Goal: Task Accomplishment & Management: Use online tool/utility

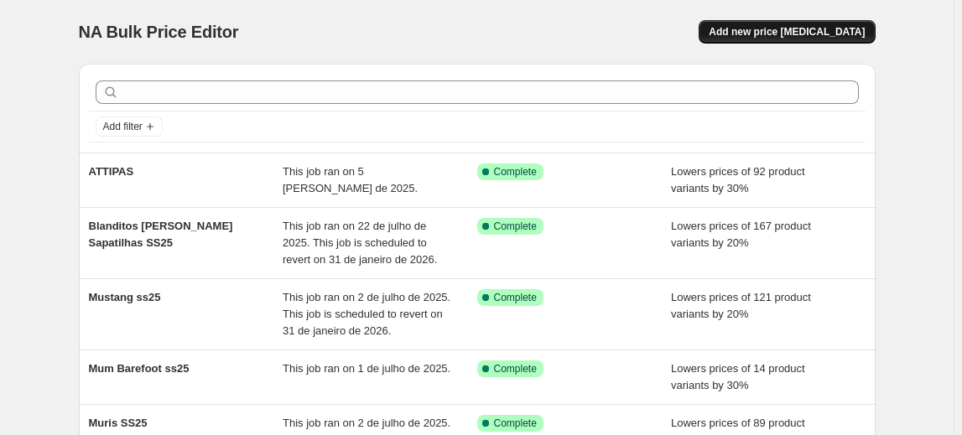
click at [765, 33] on span "Add new price [MEDICAL_DATA]" at bounding box center [786, 31] width 156 height 13
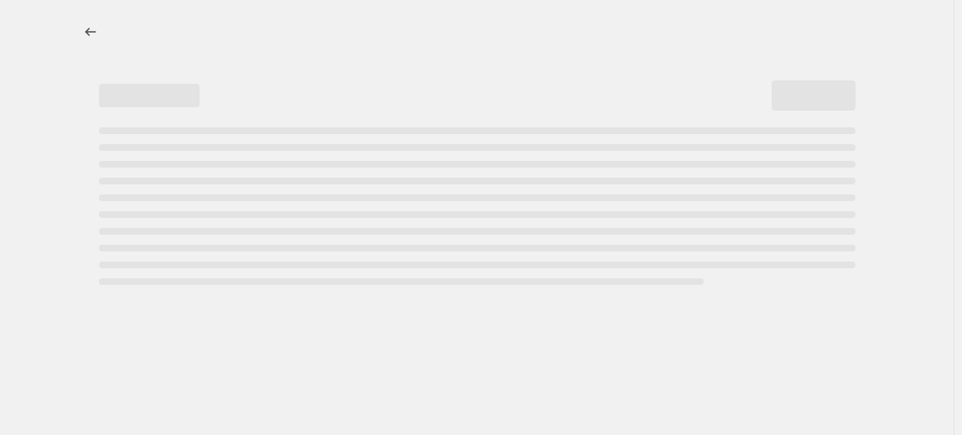
select select "percentage"
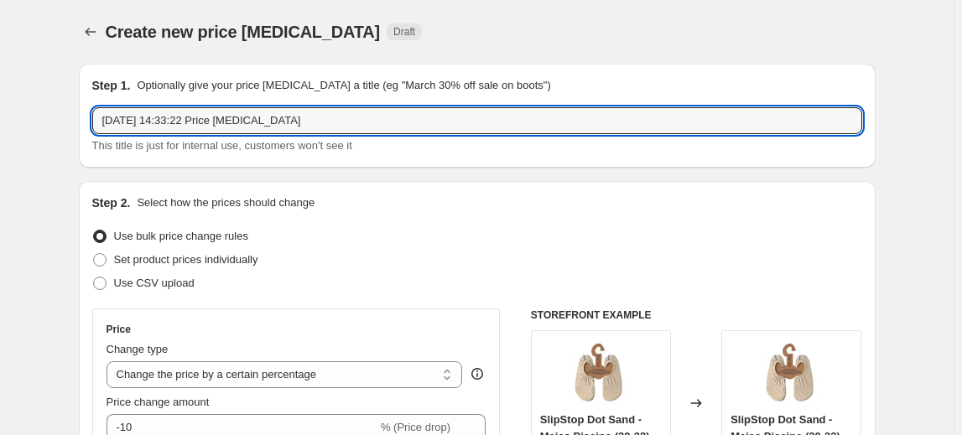
drag, startPoint x: 300, startPoint y: 124, endPoint x: 59, endPoint y: 107, distance: 242.0
type input "S"
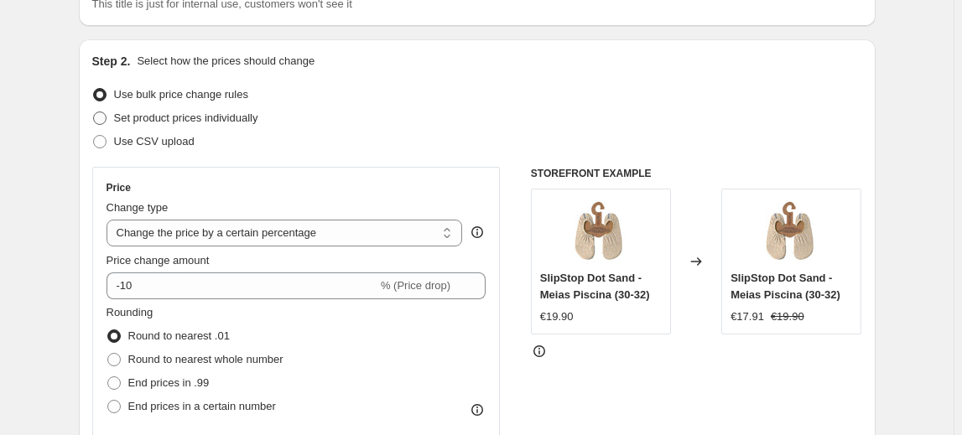
scroll to position [152, 0]
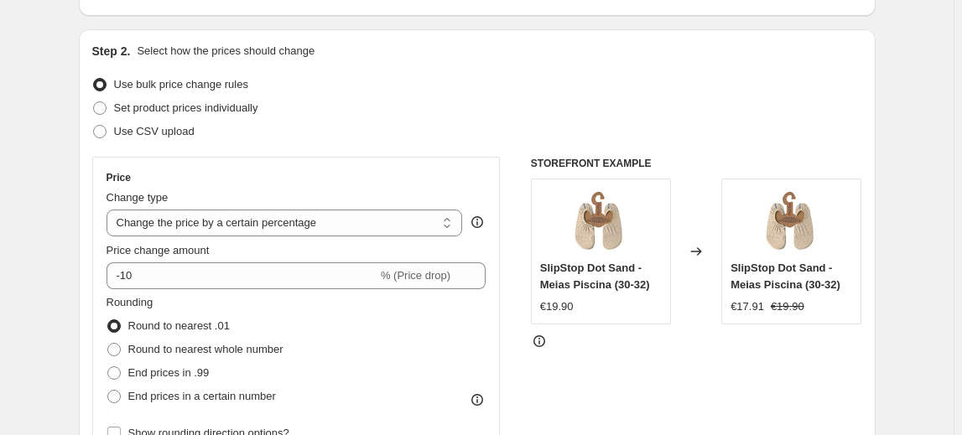
type input "Anatomic"
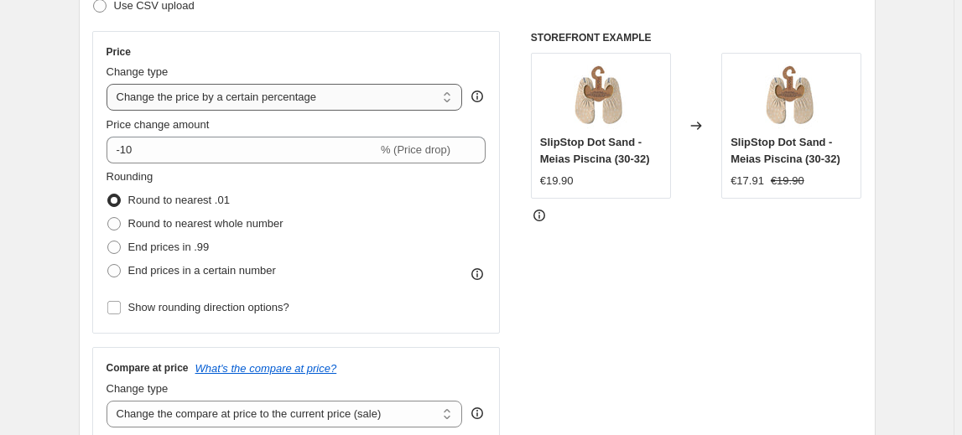
scroll to position [304, 0]
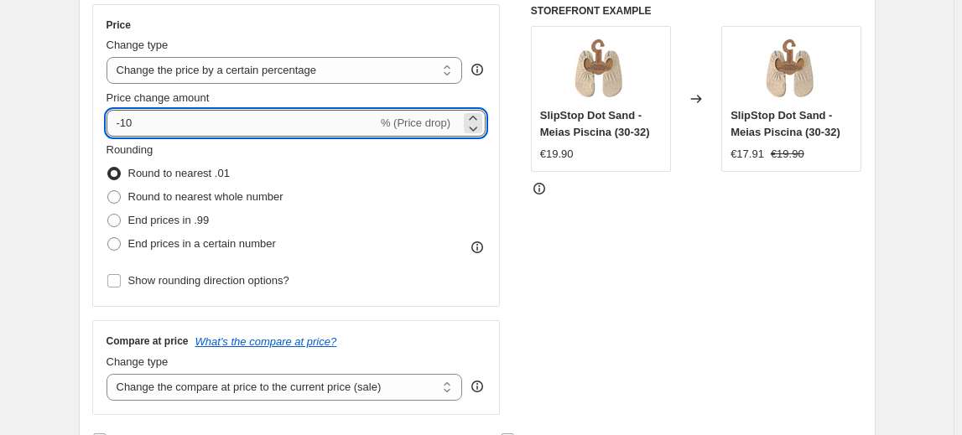
click at [185, 122] on input "-10" at bounding box center [241, 123] width 271 height 27
type input "-1"
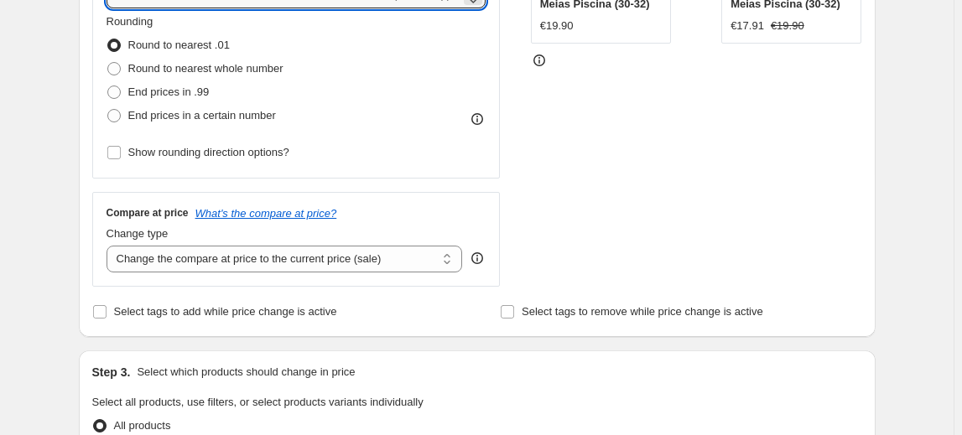
scroll to position [533, 0]
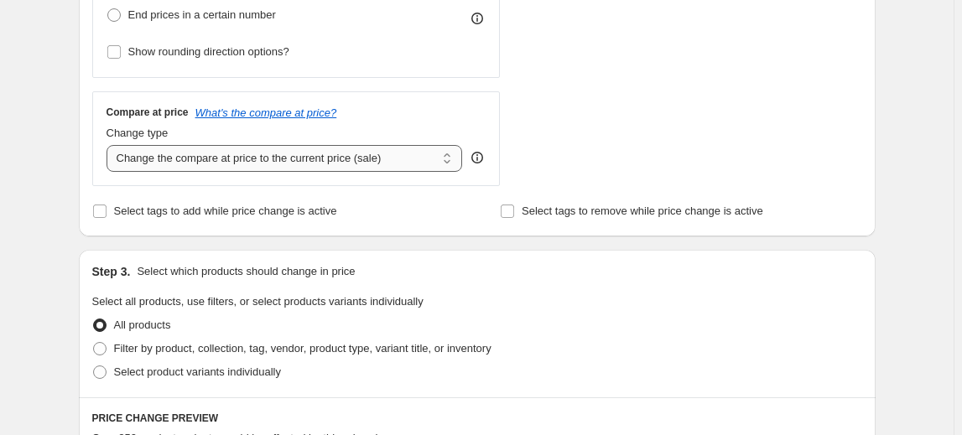
type input "-40"
click at [322, 167] on select "Change the compare at price to the current price (sale) Change the compare at p…" at bounding box center [284, 158] width 356 height 27
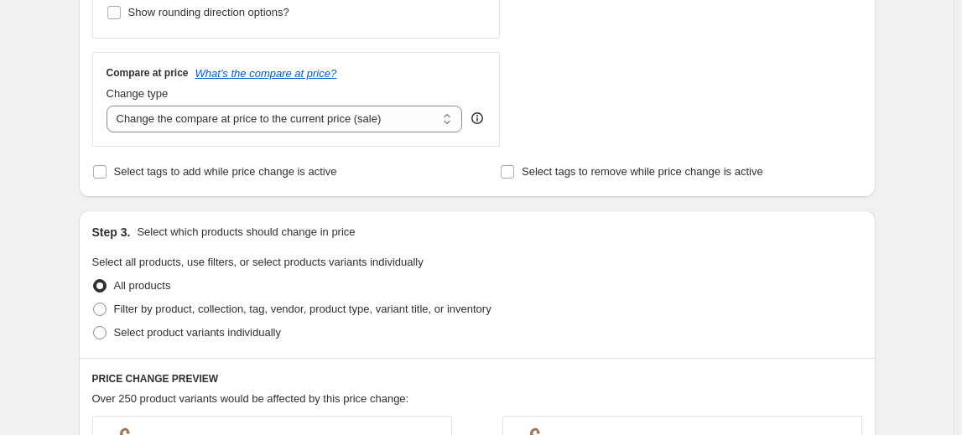
scroll to position [609, 0]
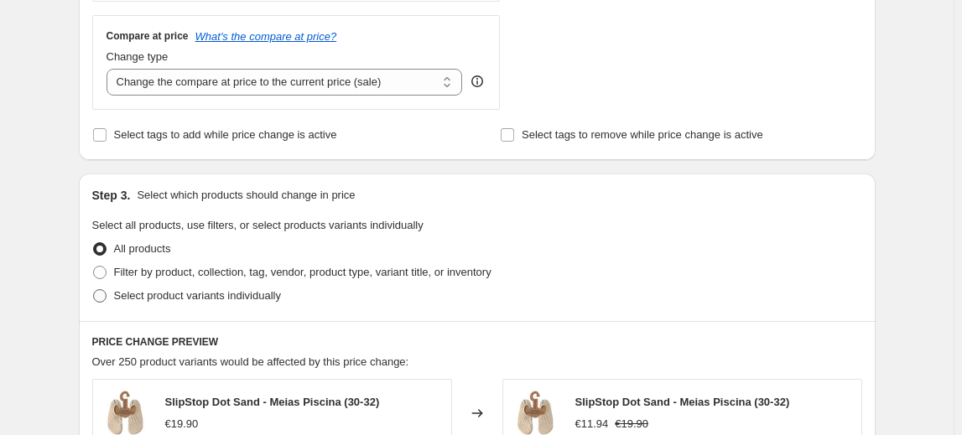
click at [236, 292] on span "Select product variants individually" at bounding box center [197, 295] width 167 height 13
click at [94, 290] on input "Select product variants individually" at bounding box center [93, 289] width 1 height 1
radio input "true"
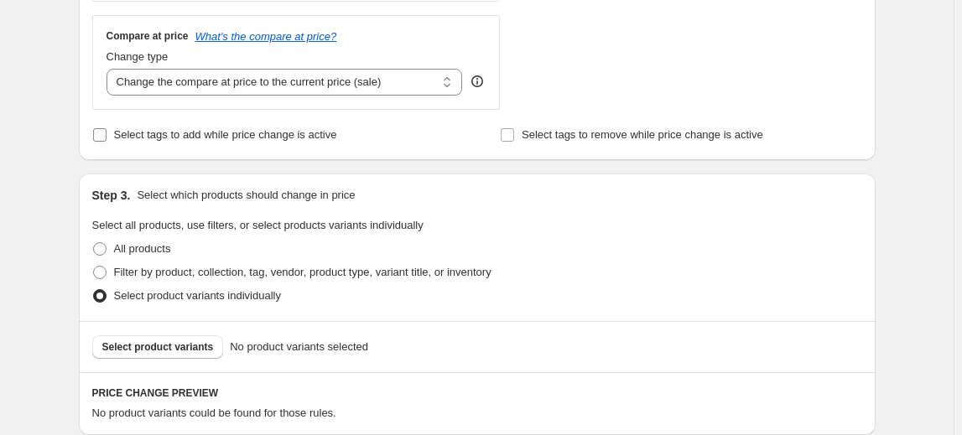
click at [264, 134] on span "Select tags to add while price change is active" at bounding box center [225, 134] width 223 height 13
click at [106, 134] on input "Select tags to add while price change is active" at bounding box center [99, 134] width 13 height 13
checkbox input "true"
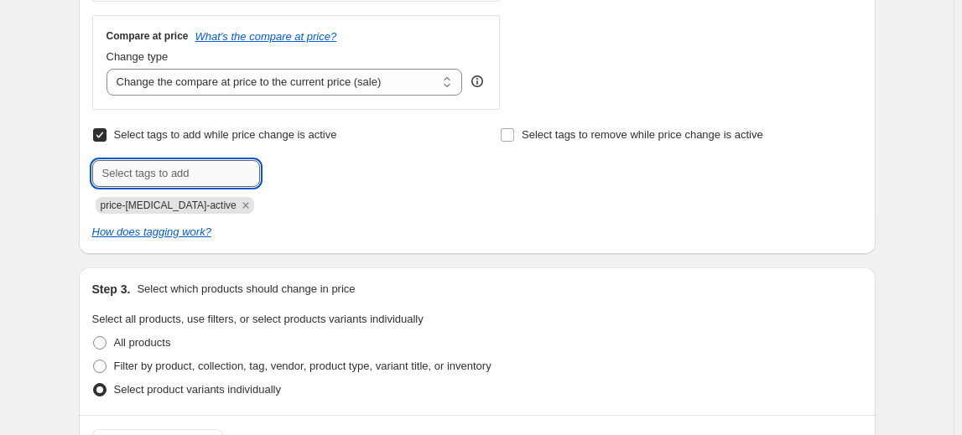
click at [219, 175] on input "text" at bounding box center [176, 173] width 168 height 27
type input "40%nabulk"
click at [299, 169] on span "Add 40%nabulk" at bounding box center [311, 171] width 75 height 13
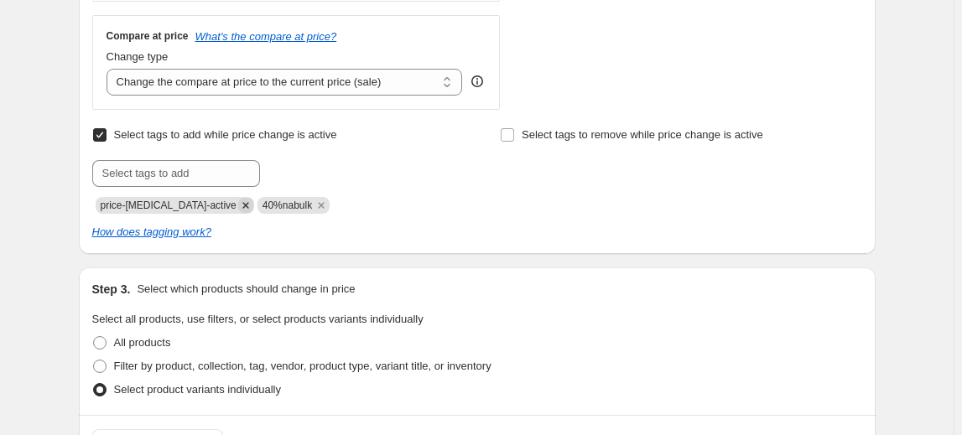
click at [242, 205] on icon "Remove price-change-job-active" at bounding box center [245, 205] width 6 height 6
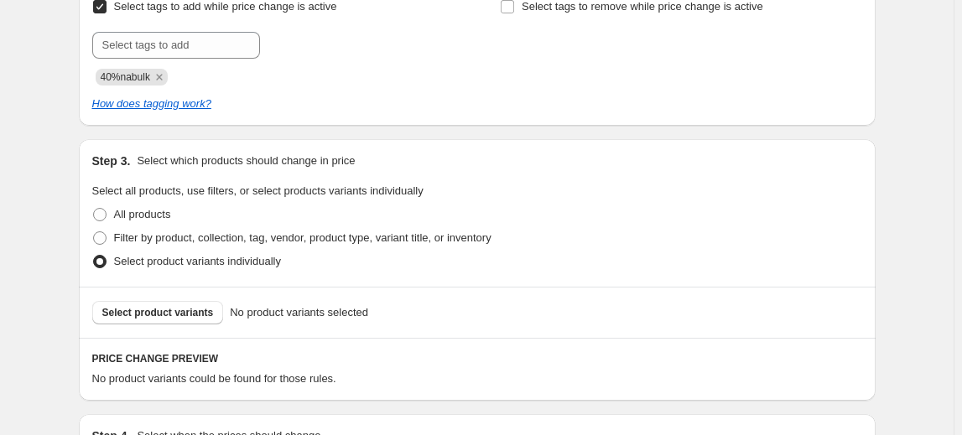
scroll to position [762, 0]
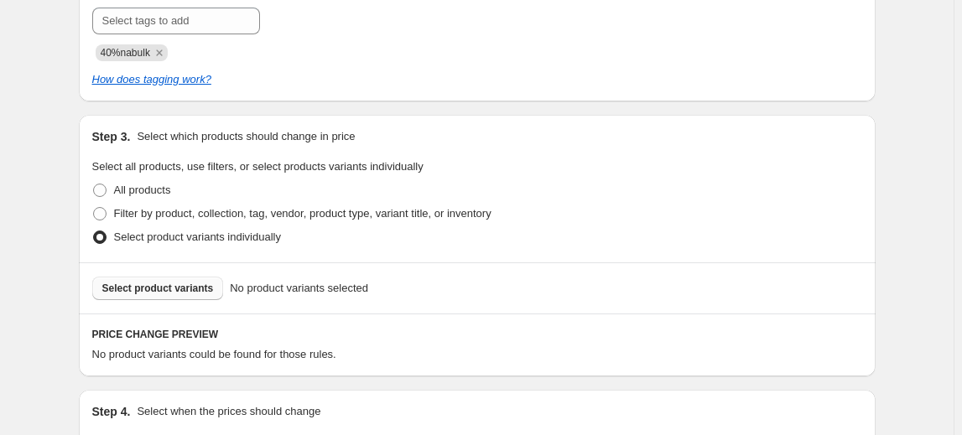
click at [179, 284] on span "Select product variants" at bounding box center [157, 288] width 111 height 13
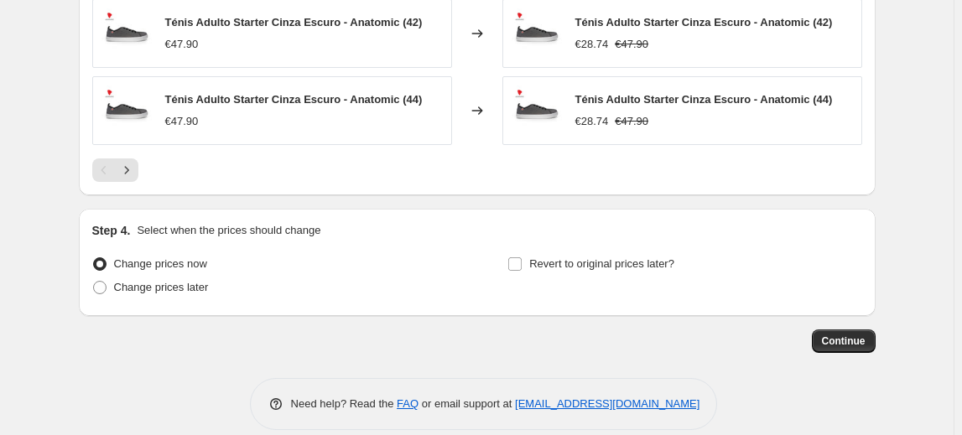
scroll to position [1382, 0]
click at [581, 257] on span "Revert to original prices later?" at bounding box center [601, 263] width 145 height 13
click at [521, 257] on input "Revert to original prices later?" at bounding box center [514, 263] width 13 height 13
checkbox input "true"
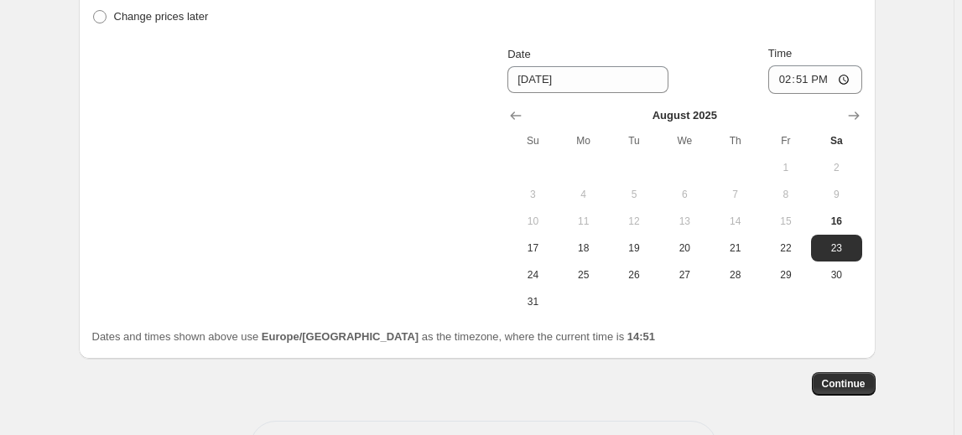
scroll to position [1619, 0]
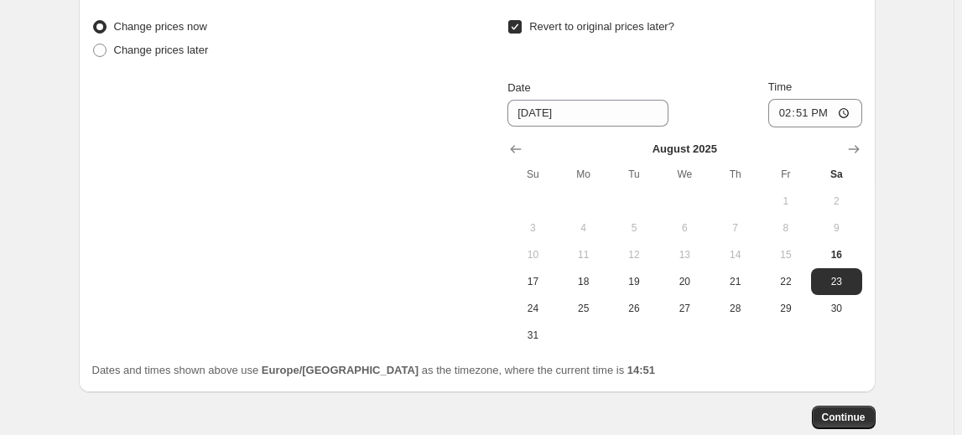
click at [583, 106] on div "Date [DATE] Time 14:51" at bounding box center [684, 103] width 354 height 49
click at [584, 100] on input "[DATE]" at bounding box center [587, 113] width 161 height 27
click at [543, 100] on input "[DATE]" at bounding box center [587, 113] width 161 height 27
click at [862, 141] on icon "Show next month, September 2025" at bounding box center [853, 149] width 17 height 17
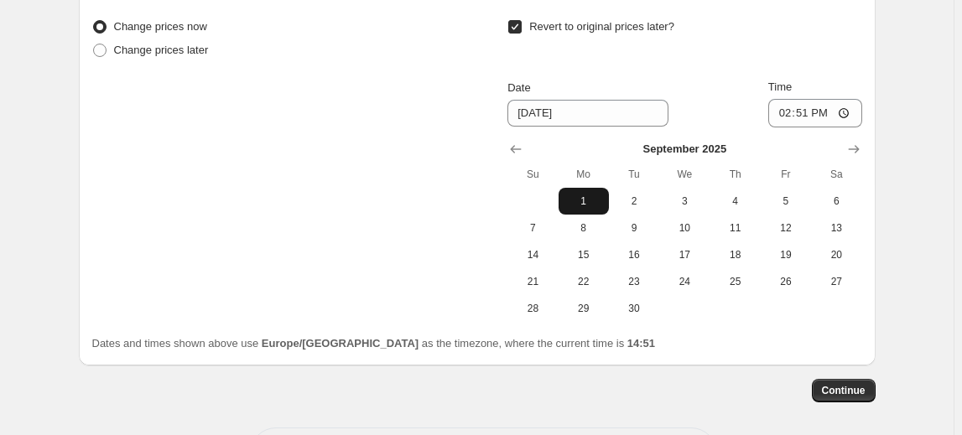
click at [590, 194] on span "1" at bounding box center [583, 200] width 37 height 13
type input "[DATE]"
click at [843, 99] on input "14:51" at bounding box center [815, 113] width 94 height 29
type input "00:00"
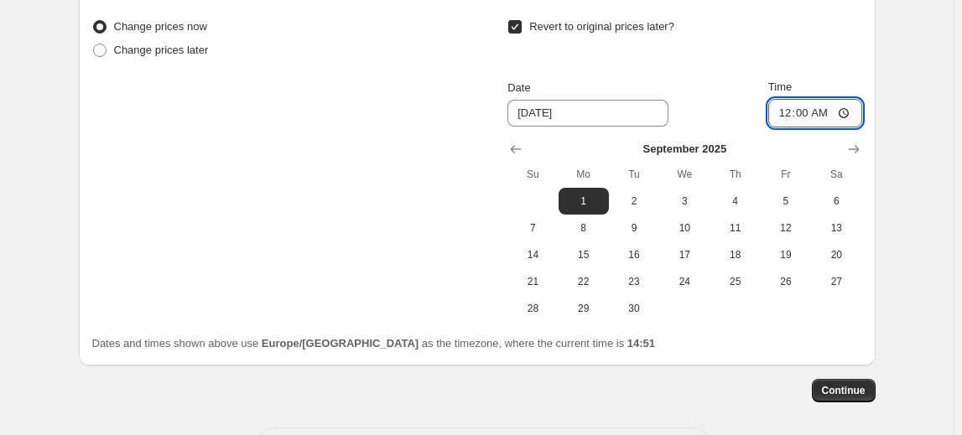
click at [804, 99] on input "00:00" at bounding box center [815, 113] width 94 height 29
click at [847, 99] on input "00:00" at bounding box center [815, 113] width 94 height 29
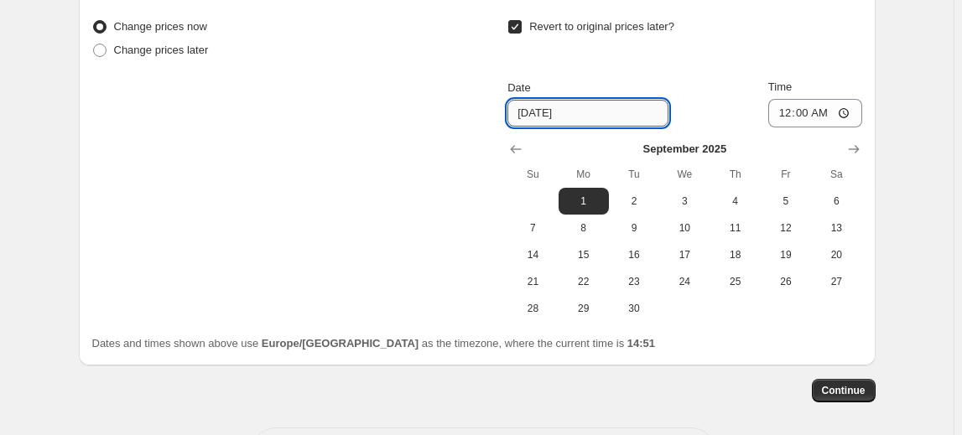
click at [583, 100] on input "[DATE]" at bounding box center [587, 113] width 161 height 27
click at [521, 100] on input "[DATE]" at bounding box center [587, 113] width 161 height 27
click at [515, 141] on icon "Show previous month, August 2025" at bounding box center [515, 149] width 17 height 17
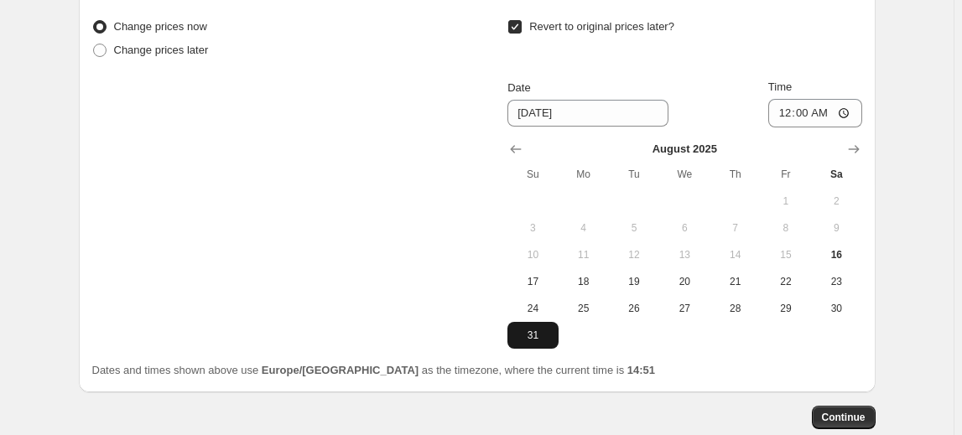
click at [526, 329] on span "31" at bounding box center [532, 335] width 37 height 13
type input "[DATE]"
click at [849, 411] on span "Continue" at bounding box center [844, 417] width 44 height 13
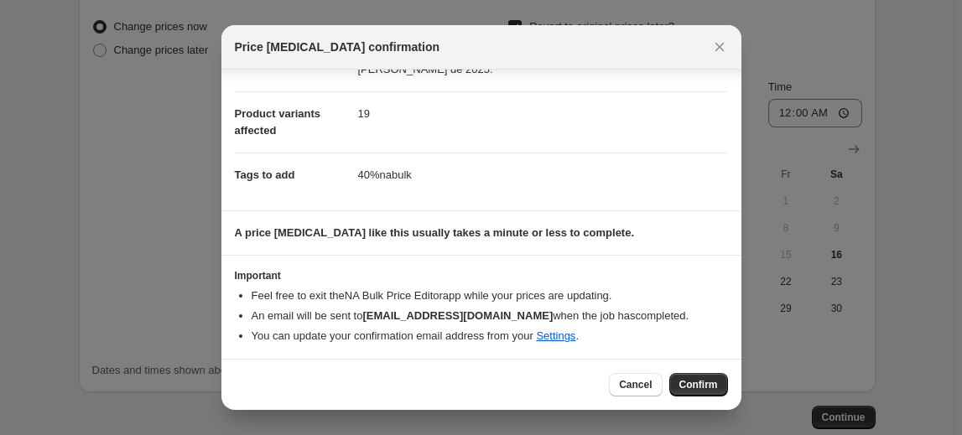
scroll to position [174, 0]
click at [695, 382] on span "Confirm" at bounding box center [698, 384] width 39 height 13
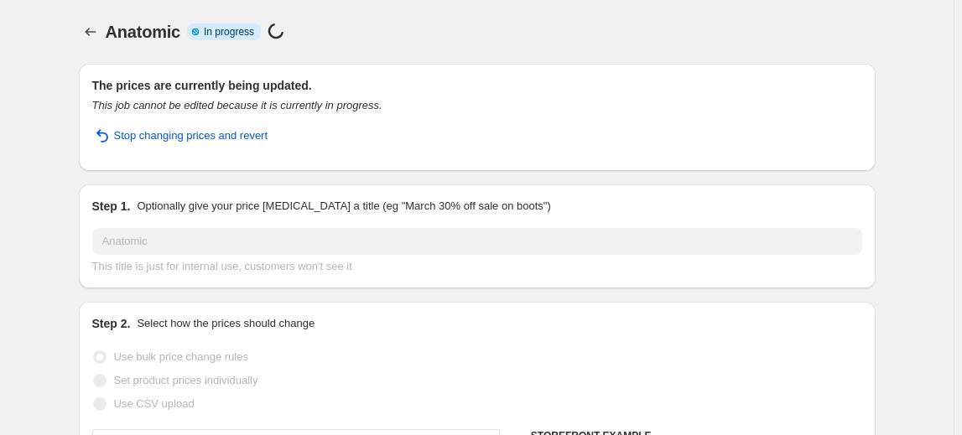
select select "percentage"
